Goal: Transaction & Acquisition: Book appointment/travel/reservation

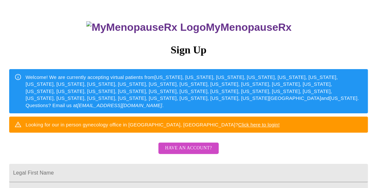
scroll to position [59, 0]
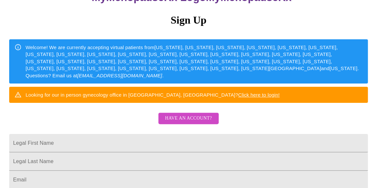
click at [207, 122] on span "Have an account?" at bounding box center [188, 118] width 47 height 8
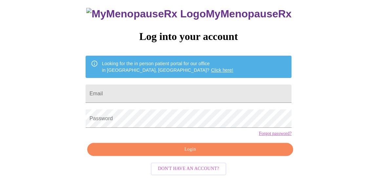
scroll to position [44, 0]
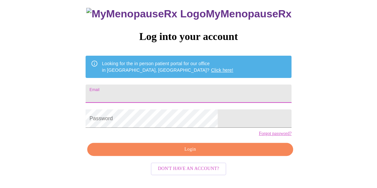
click at [170, 89] on input "Email" at bounding box center [188, 93] width 206 height 18
type input "[EMAIL_ADDRESS][DOMAIN_NAME]"
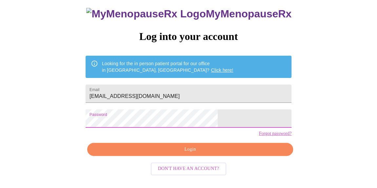
click at [165, 154] on span "Login" at bounding box center [190, 149] width 191 height 8
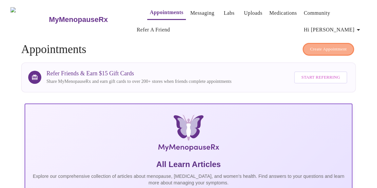
click at [311, 46] on span "Create Appointment" at bounding box center [328, 50] width 37 height 8
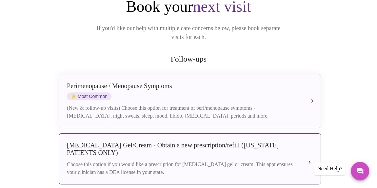
scroll to position [119, 0]
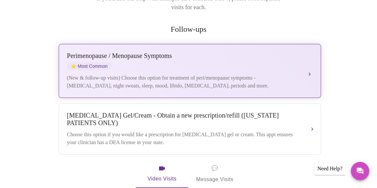
click at [310, 59] on button "[MEDICAL_DATA] / Menopause Symptoms ⭐ Most Common (New & follow-up visits) Choo…" at bounding box center [190, 71] width 262 height 54
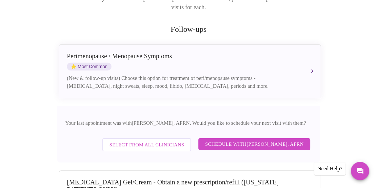
click at [249, 140] on span "Schedule with [PERSON_NAME], APRN" at bounding box center [254, 144] width 99 height 9
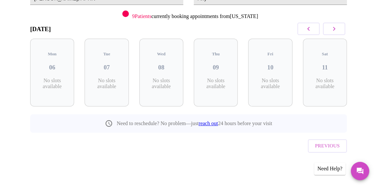
scroll to position [78, 0]
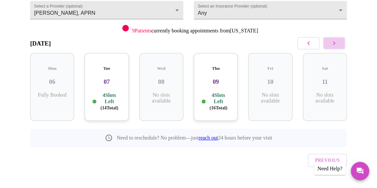
click at [335, 43] on icon "button" at bounding box center [334, 43] width 8 height 8
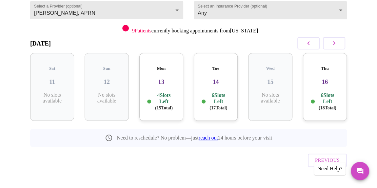
click at [315, 42] on button "button" at bounding box center [308, 43] width 22 height 12
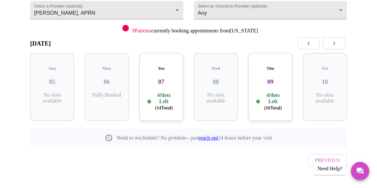
click at [336, 42] on icon "button" at bounding box center [334, 43] width 8 height 8
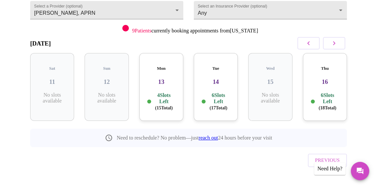
click at [159, 78] on h3 "13" at bounding box center [160, 81] width 33 height 7
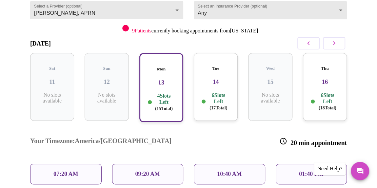
click at [225, 66] on h5 "Tue" at bounding box center [215, 68] width 33 height 5
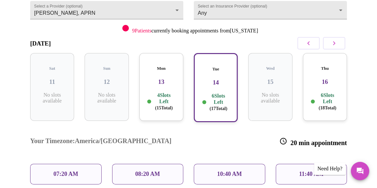
scroll to position [108, 0]
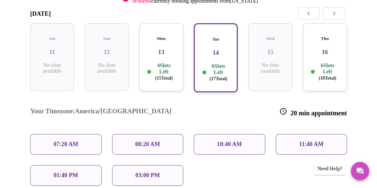
click at [173, 52] on div "Mon 13 4 Slots Left ( 15 Total)" at bounding box center [161, 57] width 44 height 68
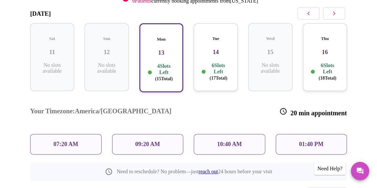
click at [336, 48] on h3 "16" at bounding box center [324, 51] width 33 height 7
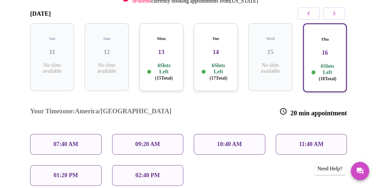
click at [225, 141] on p "10:40 AM" at bounding box center [229, 144] width 25 height 7
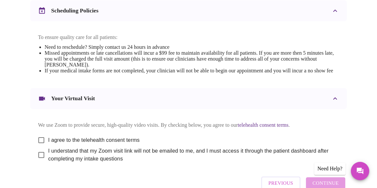
scroll to position [321, 0]
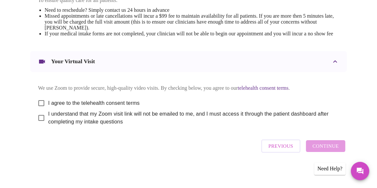
click at [34, 103] on input "I agree to the telehealth consent terms" at bounding box center [41, 103] width 14 height 14
checkbox input "true"
drag, startPoint x: 37, startPoint y: 116, endPoint x: 110, endPoint y: 121, distance: 73.5
click at [37, 116] on input "I understand that my Zoom visit link will not be emailed to me, and I must acce…" at bounding box center [41, 118] width 14 height 14
checkbox input "true"
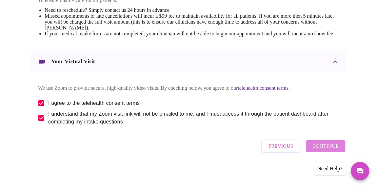
click at [330, 145] on span "Continue" at bounding box center [325, 146] width 26 height 9
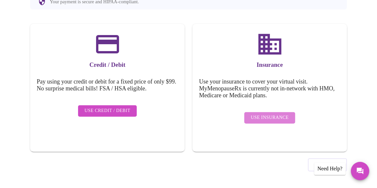
click at [276, 114] on span "Use Insurance" at bounding box center [269, 118] width 38 height 8
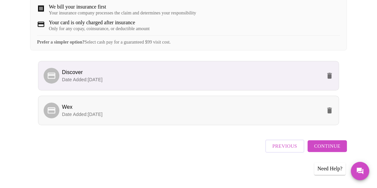
scroll to position [139, 0]
click at [148, 111] on span "Wex" at bounding box center [191, 107] width 259 height 8
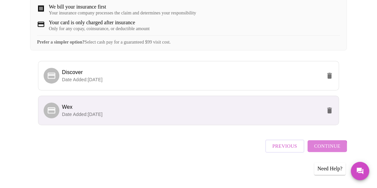
click at [324, 150] on span "Continue" at bounding box center [327, 146] width 26 height 9
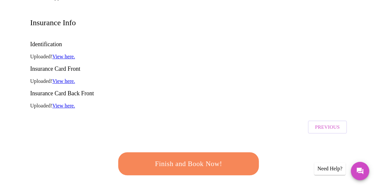
scroll to position [149, 0]
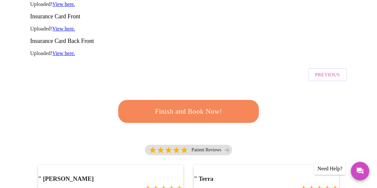
click at [224, 105] on span "Finish and Book Now!" at bounding box center [188, 111] width 123 height 12
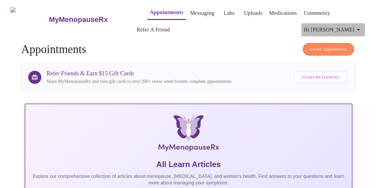
click at [360, 29] on icon "button" at bounding box center [357, 30] width 3 height 2
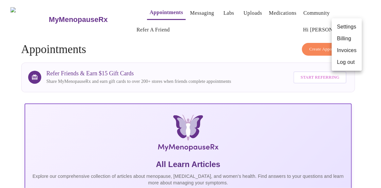
click at [344, 62] on li "Log out" at bounding box center [347, 62] width 30 height 12
